Goal: Information Seeking & Learning: Learn about a topic

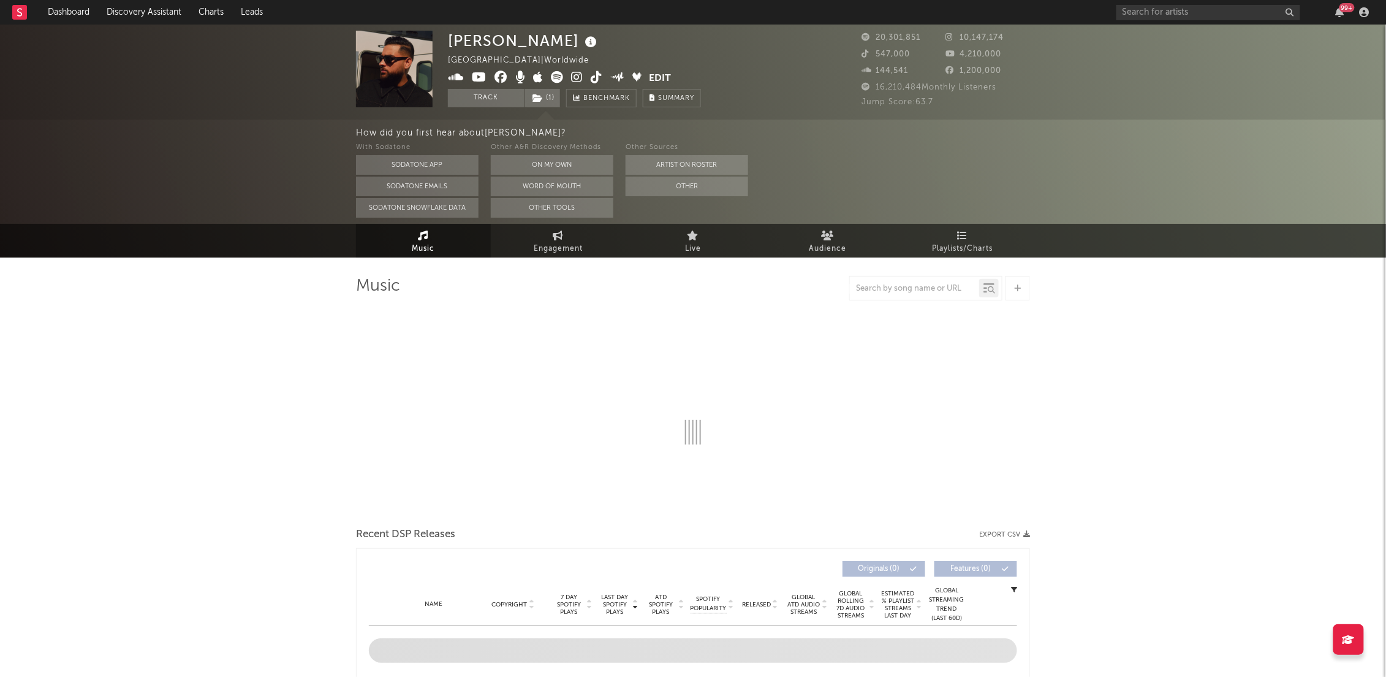
select select "6m"
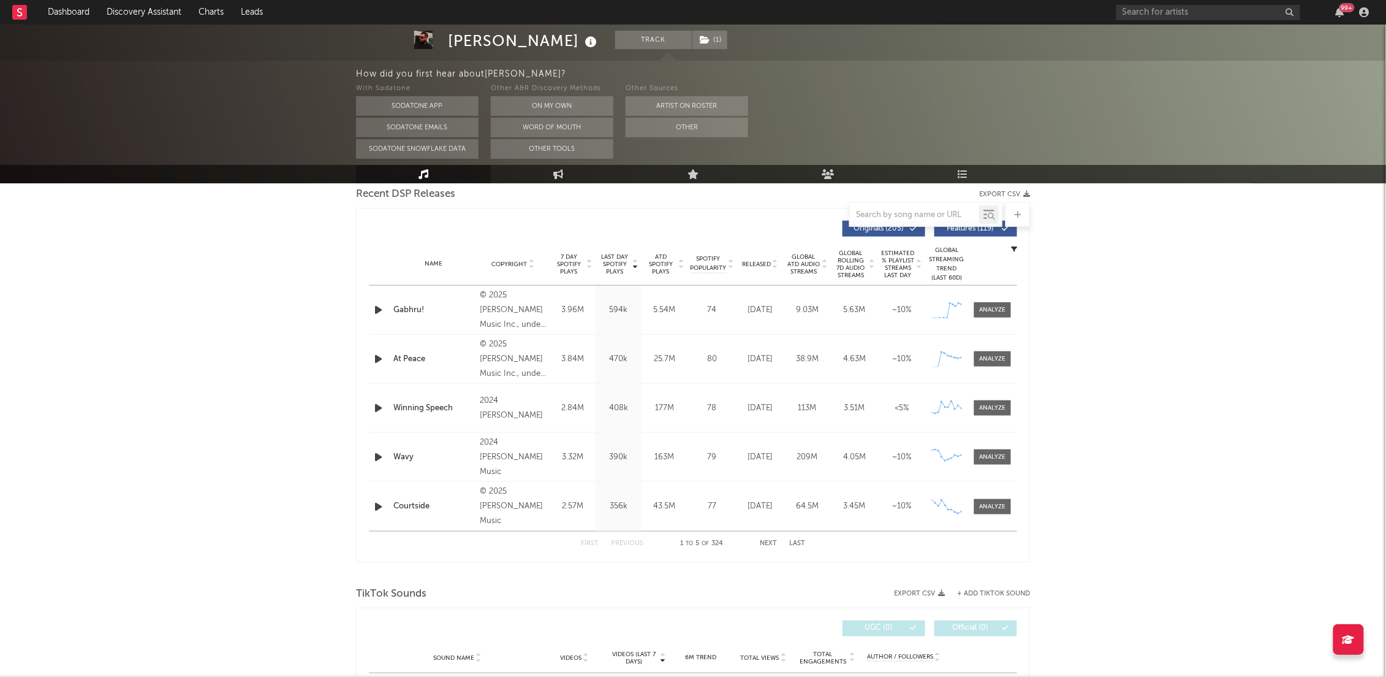
scroll to position [408, 0]
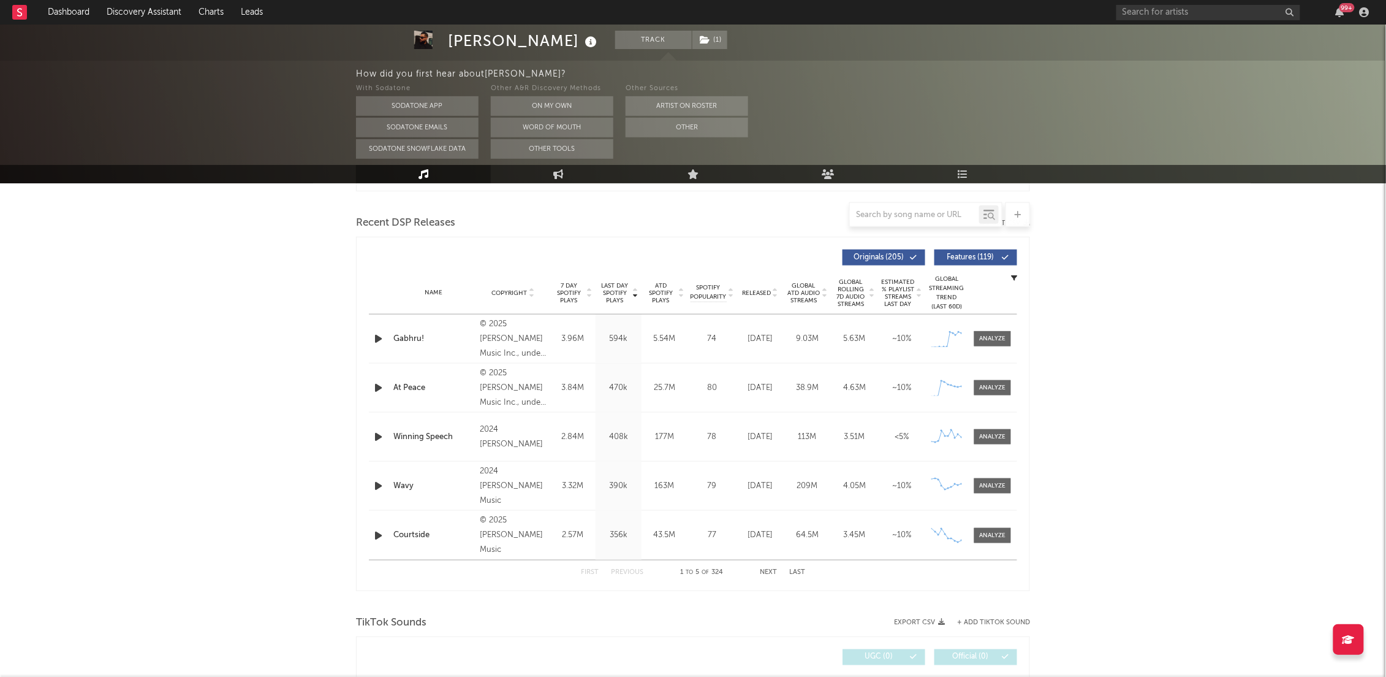
click at [766, 569] on button "Next" at bounding box center [768, 572] width 17 height 7
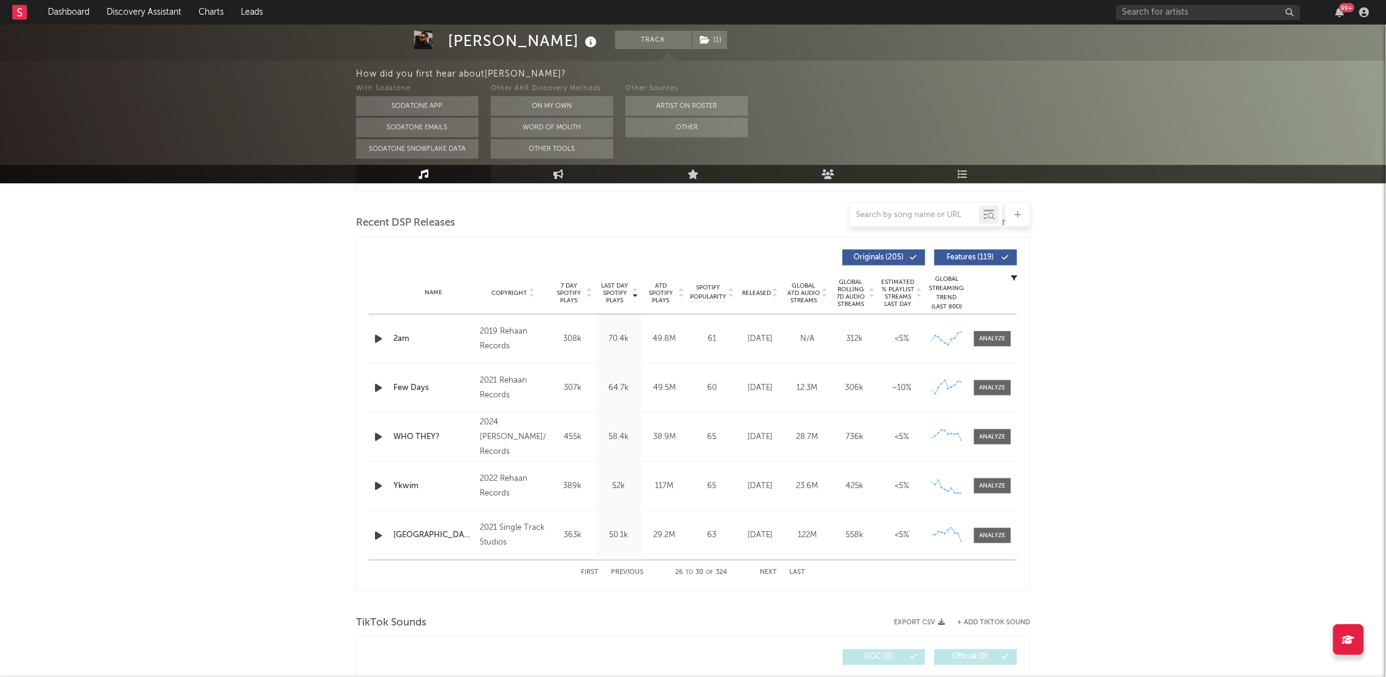
click at [766, 569] on button "Next" at bounding box center [768, 572] width 17 height 7
click at [425, 293] on div "Name" at bounding box center [433, 292] width 80 height 9
click at [768, 571] on button "Next" at bounding box center [768, 572] width 17 height 7
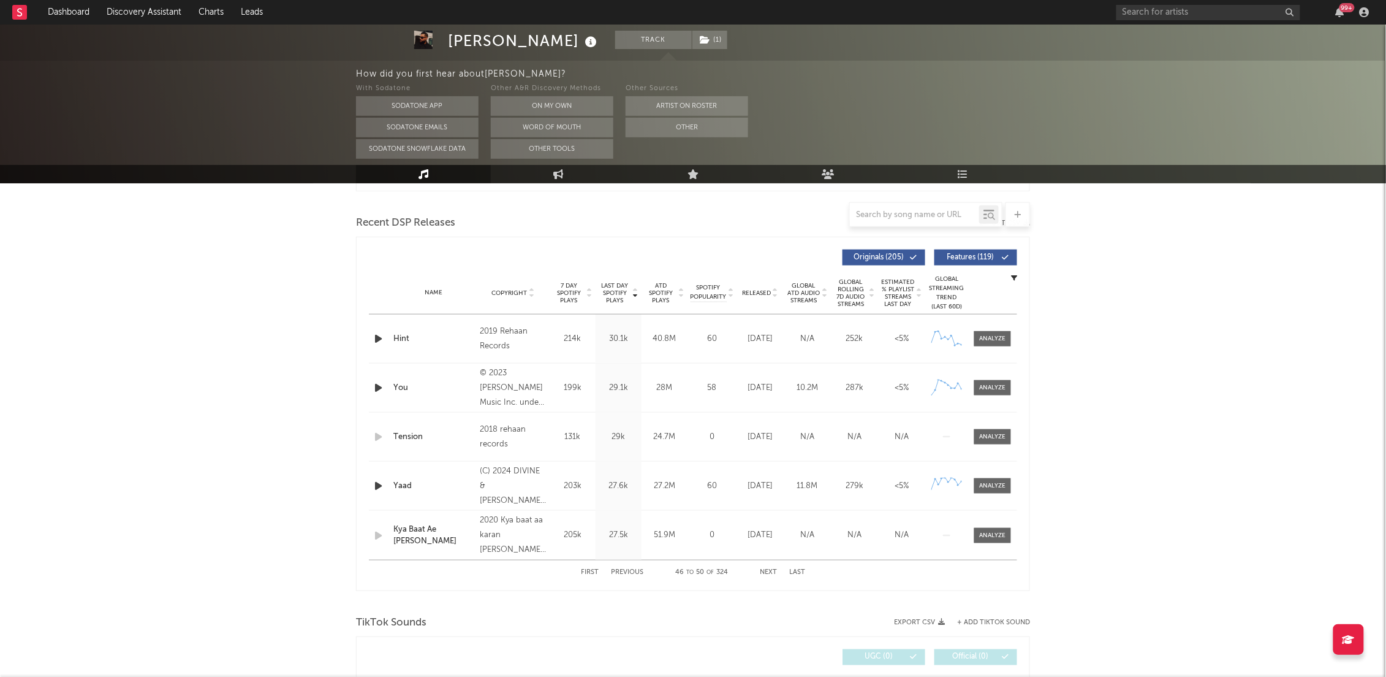
click at [768, 571] on button "Next" at bounding box center [768, 572] width 17 height 7
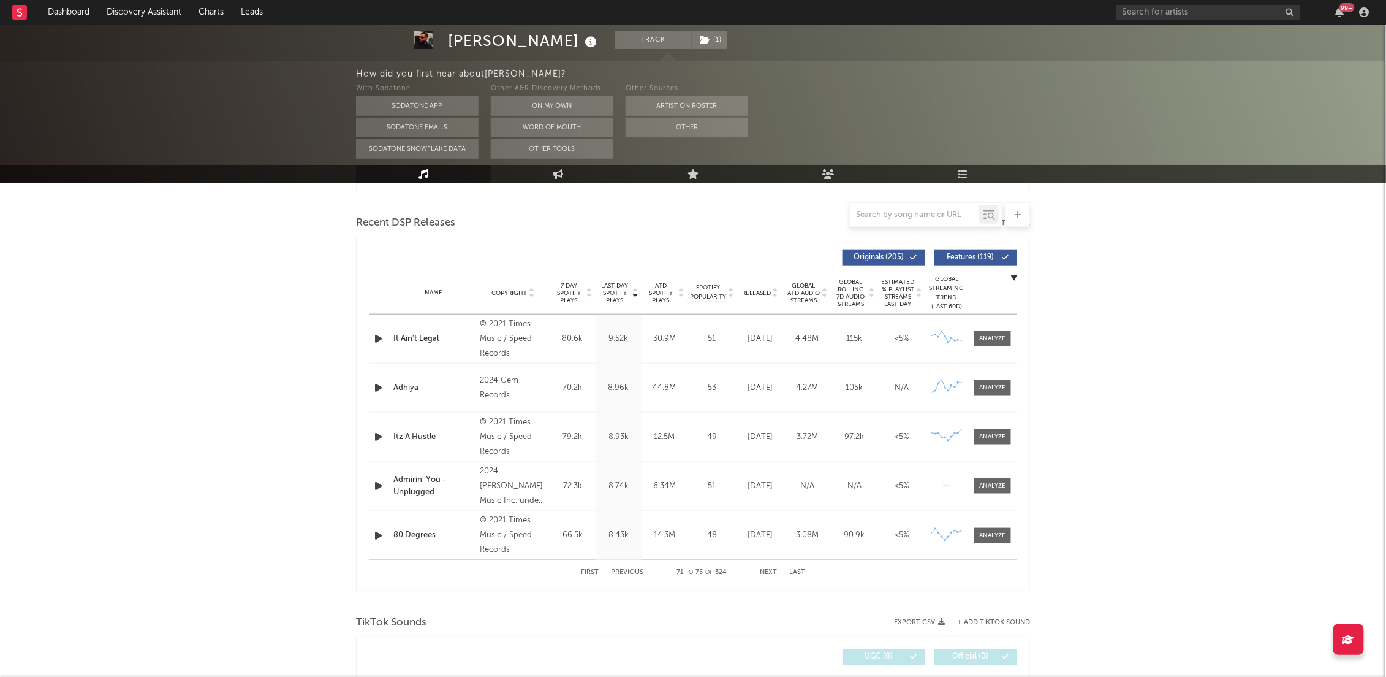
click at [438, 292] on div "Name" at bounding box center [433, 292] width 80 height 9
click at [509, 297] on div "Copyright" at bounding box center [513, 292] width 67 height 9
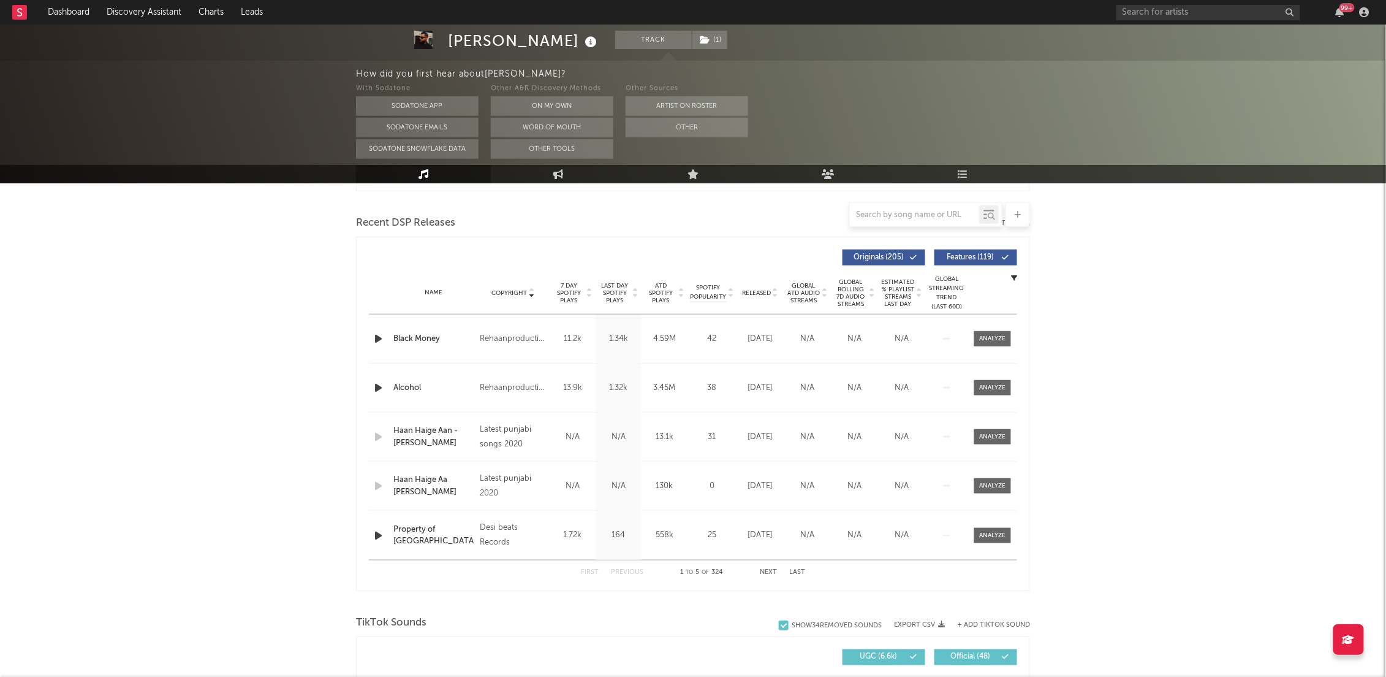
click at [581, 292] on span "7 Day Spotify Plays" at bounding box center [569, 293] width 32 height 22
click at [767, 574] on button "Next" at bounding box center [768, 572] width 17 height 7
